Goal: Information Seeking & Learning: Learn about a topic

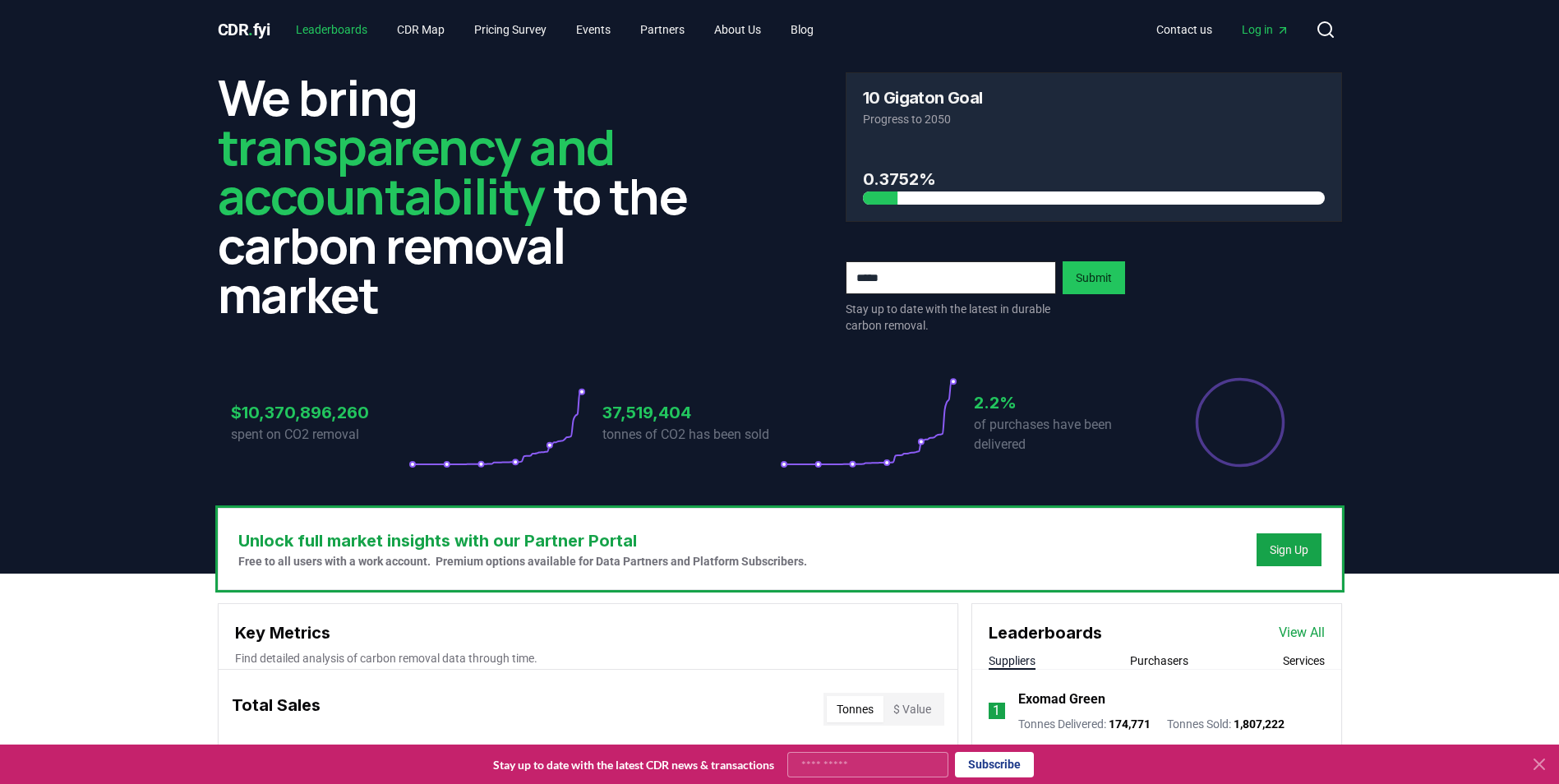
click at [349, 28] on link "Leaderboards" at bounding box center [331, 29] width 97 height 29
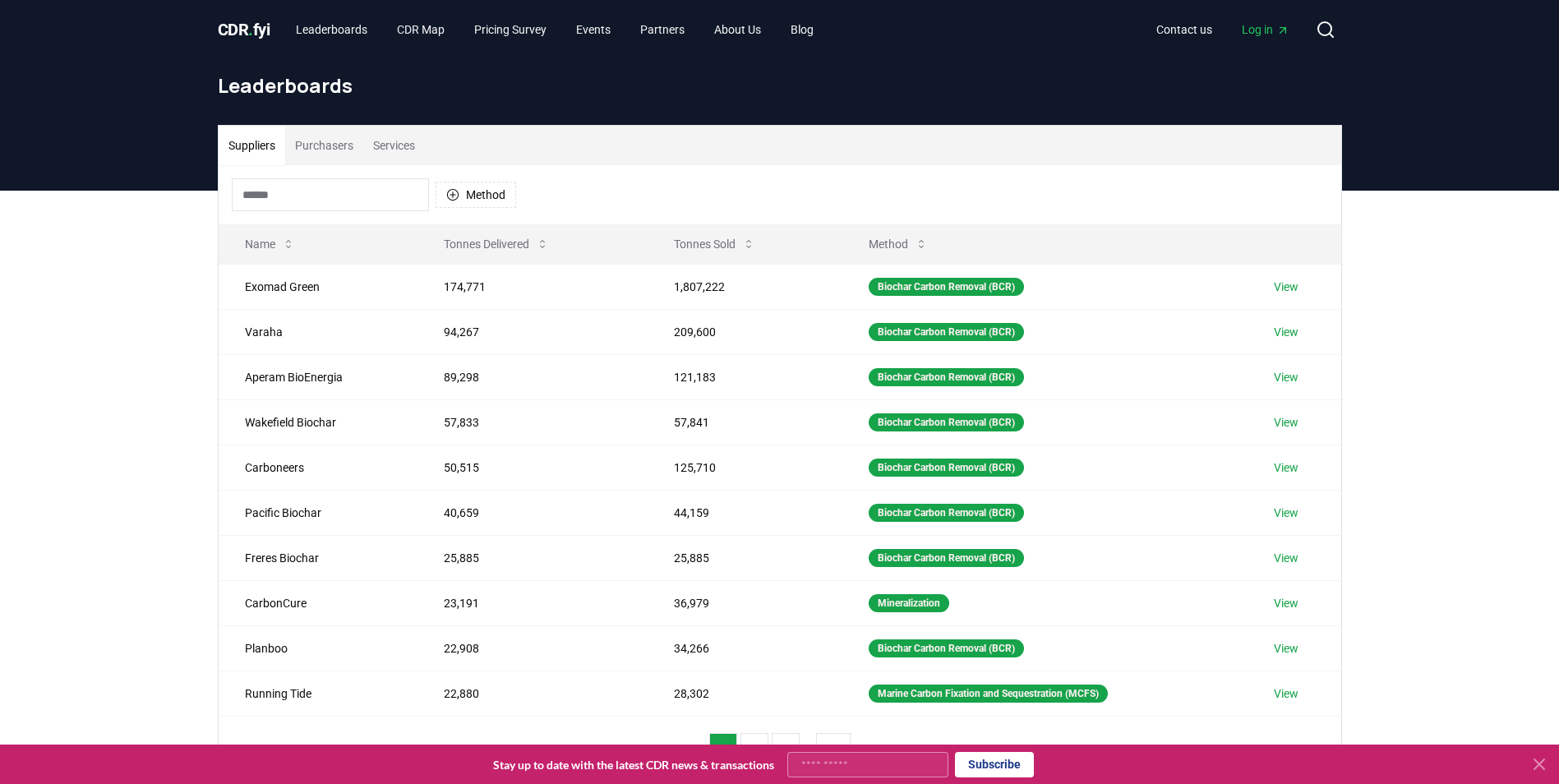
click at [393, 144] on button "Services" at bounding box center [394, 146] width 61 height 40
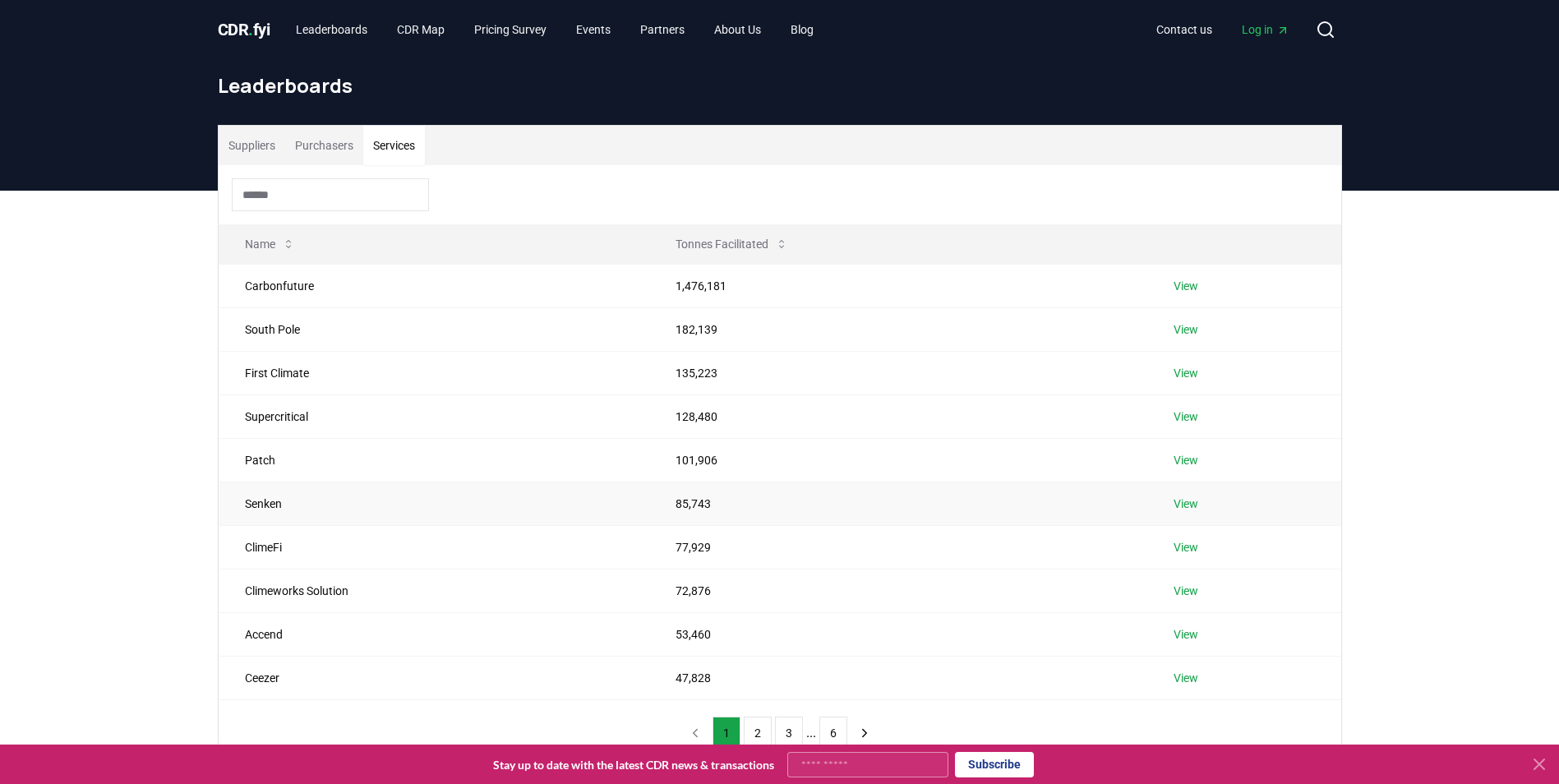
click at [264, 506] on td "Senken" at bounding box center [434, 503] width 431 height 44
click at [1198, 502] on link "View" at bounding box center [1185, 503] width 25 height 16
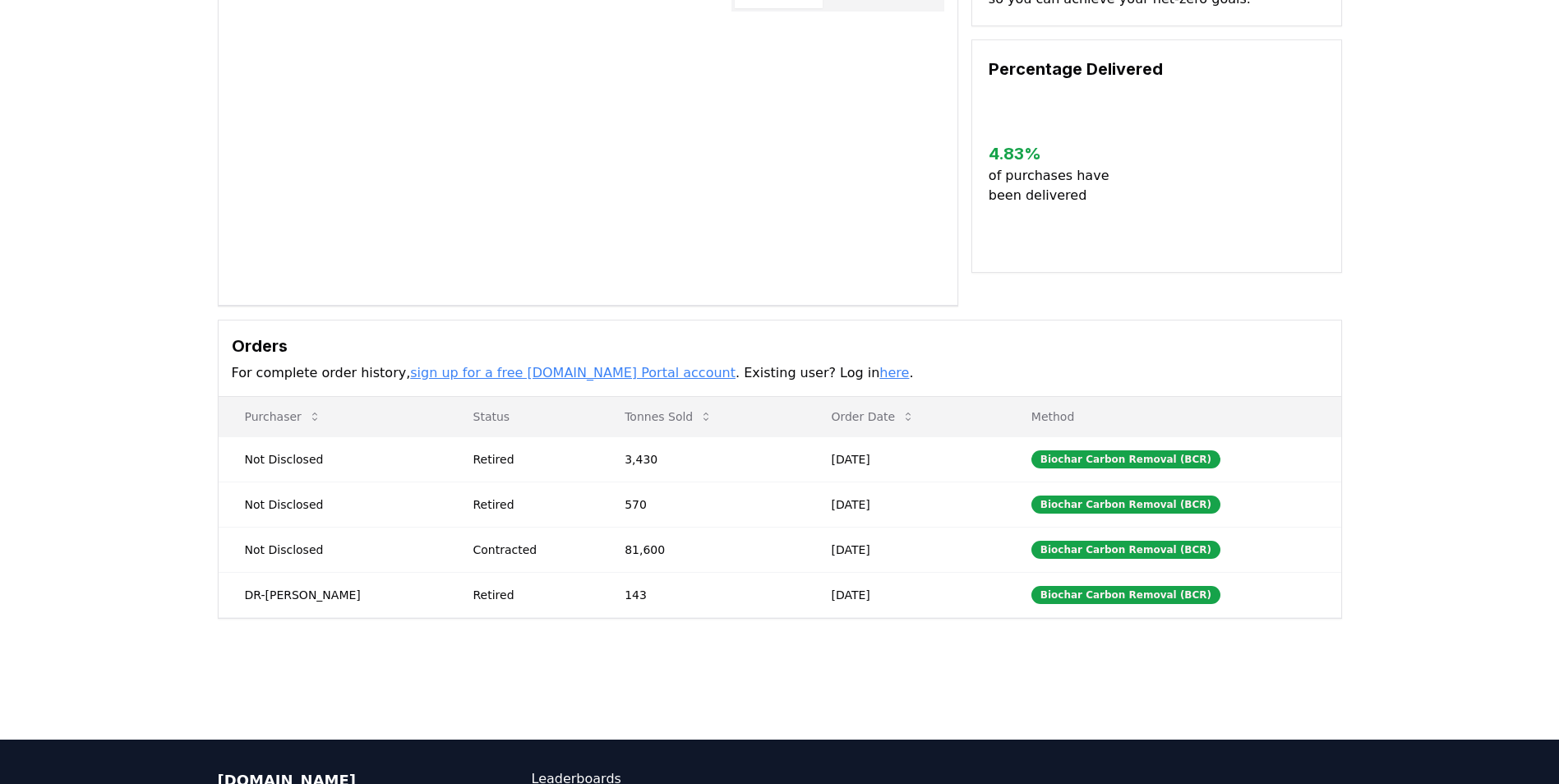
scroll to position [36, 0]
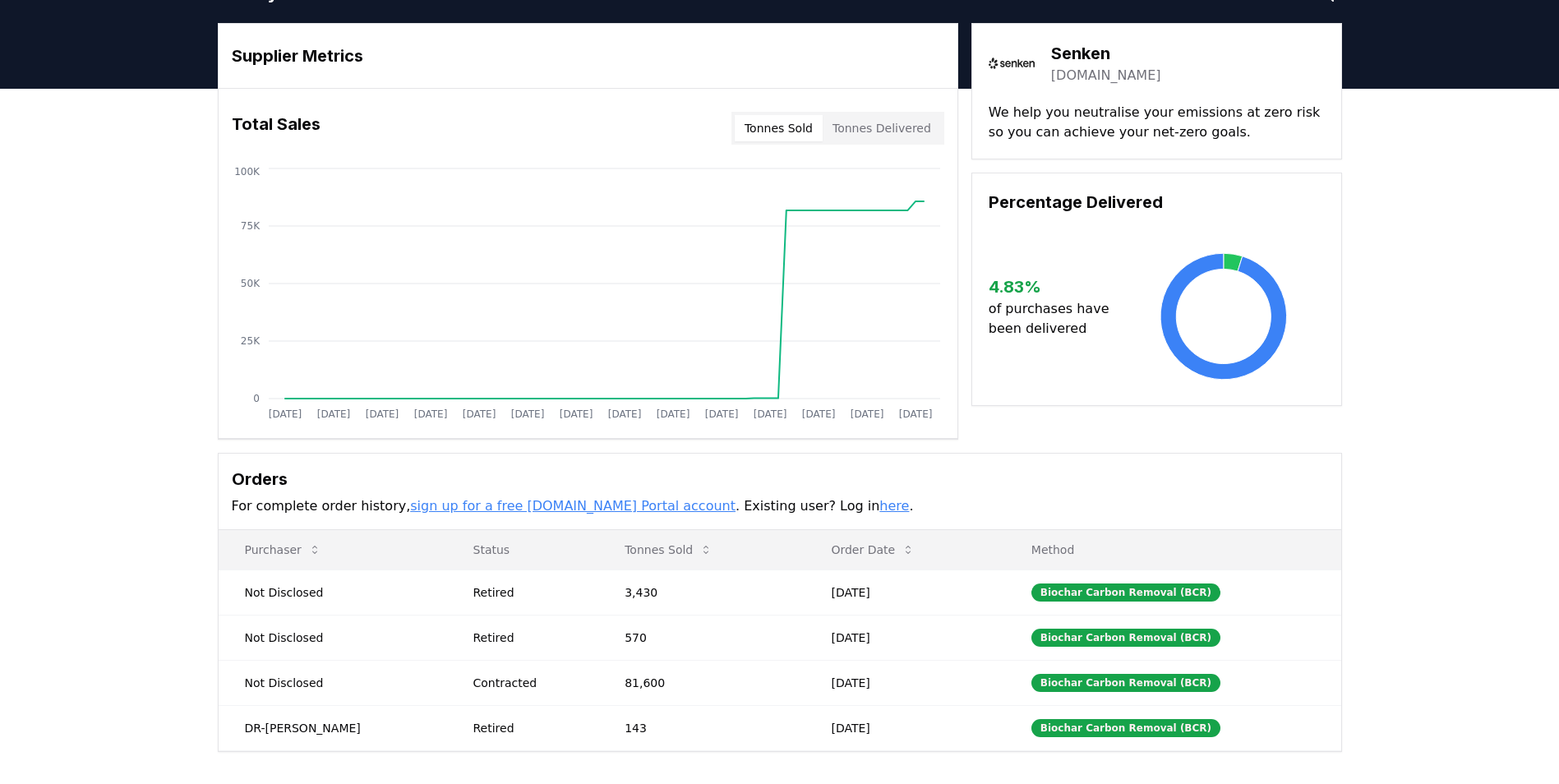
click at [917, 134] on button "Tonnes Delivered" at bounding box center [881, 129] width 118 height 26
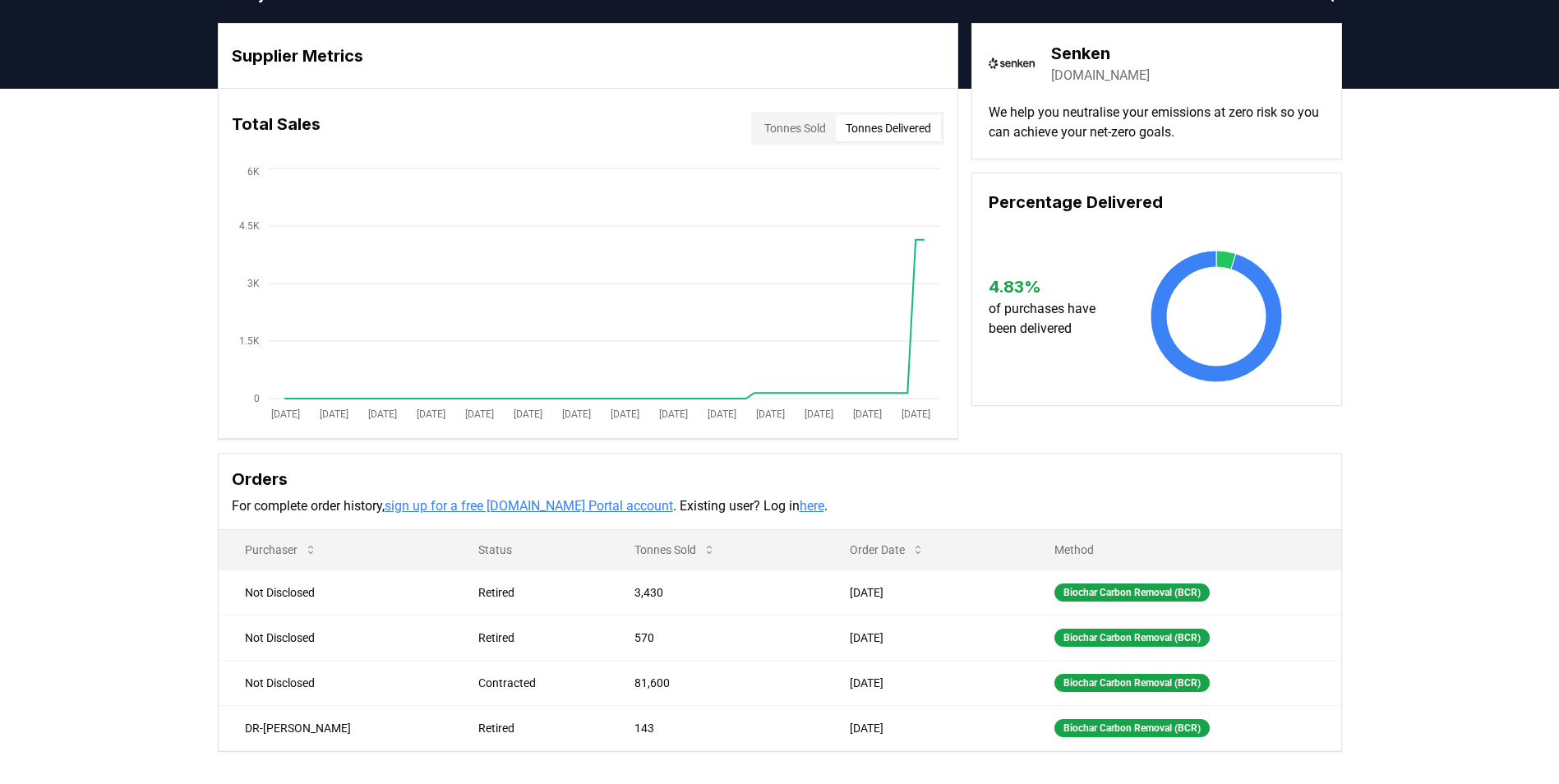
click at [793, 116] on button "Tonnes Sold" at bounding box center [795, 129] width 81 height 26
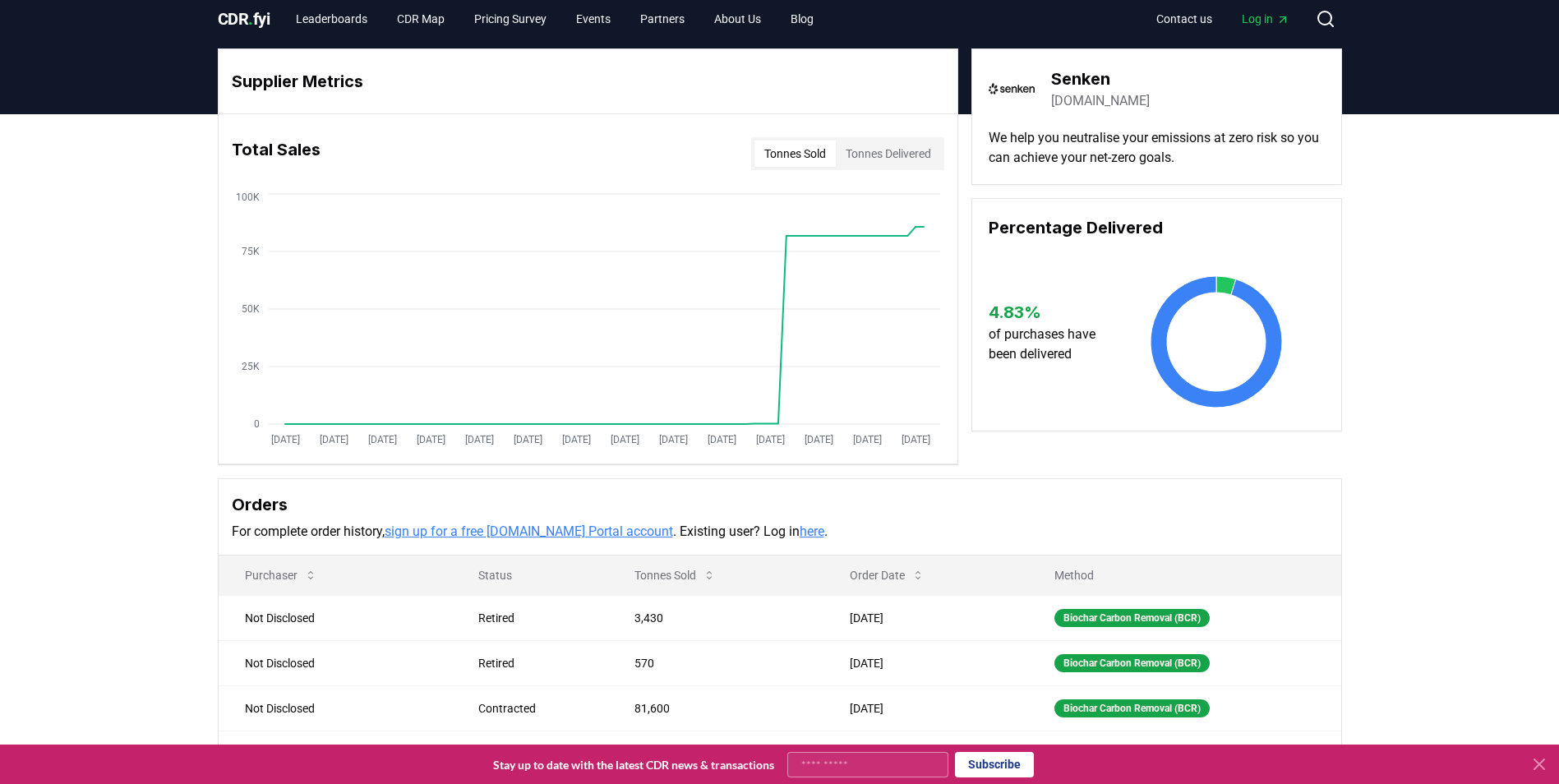
scroll to position [0, 0]
